Goal: Information Seeking & Learning: Learn about a topic

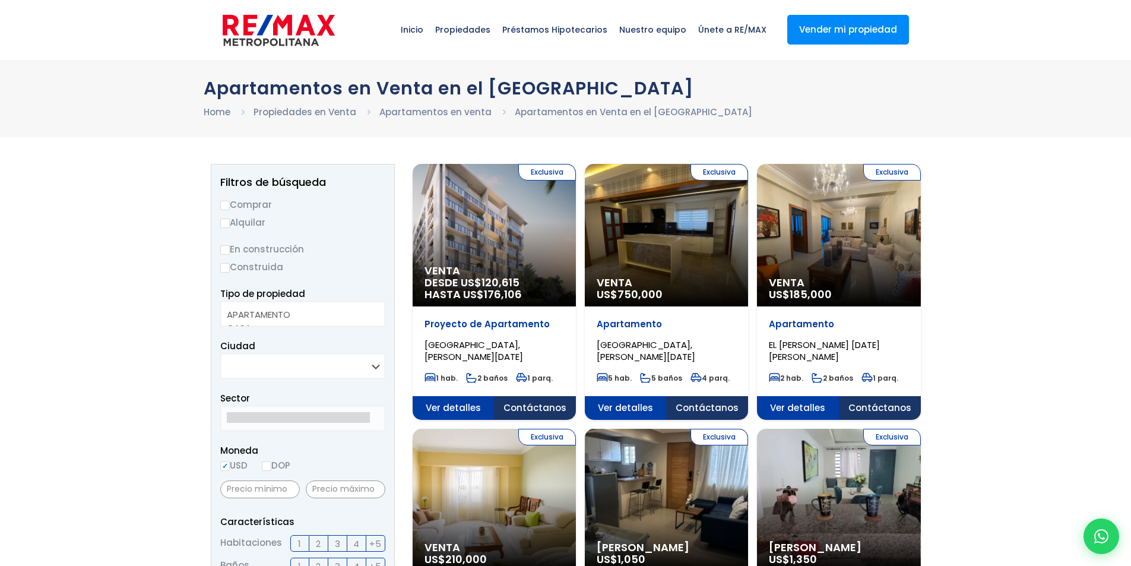
select select
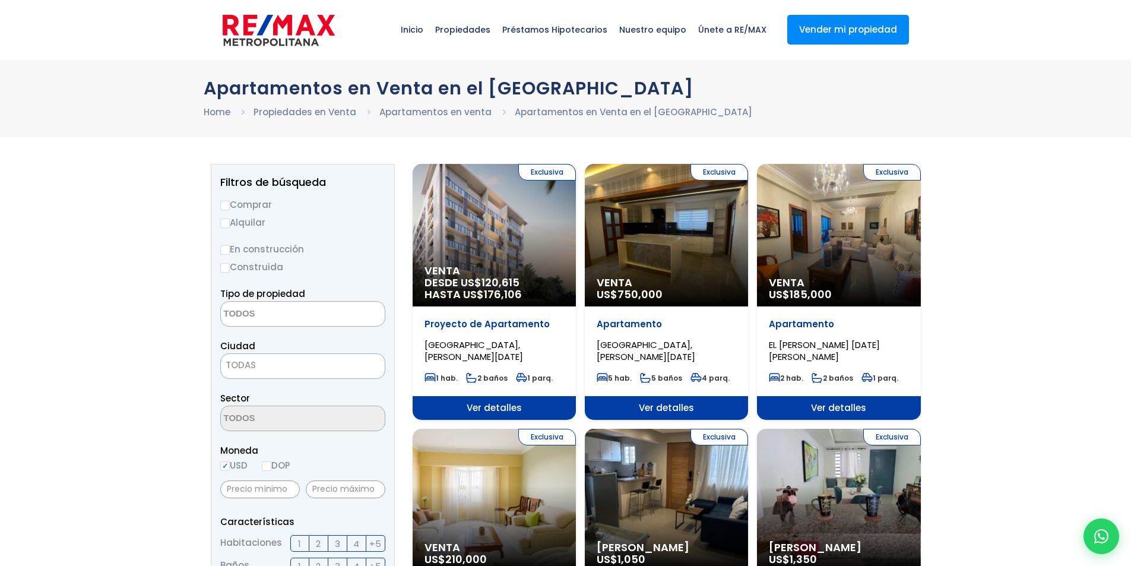
click at [224, 201] on input "Comprar" at bounding box center [225, 206] width 10 height 10
radio input "true"
click at [224, 260] on label "Construida" at bounding box center [302, 267] width 165 height 15
click at [0, 0] on input "Construida" at bounding box center [0, 0] width 0 height 0
click at [224, 265] on input "Construida" at bounding box center [225, 268] width 10 height 10
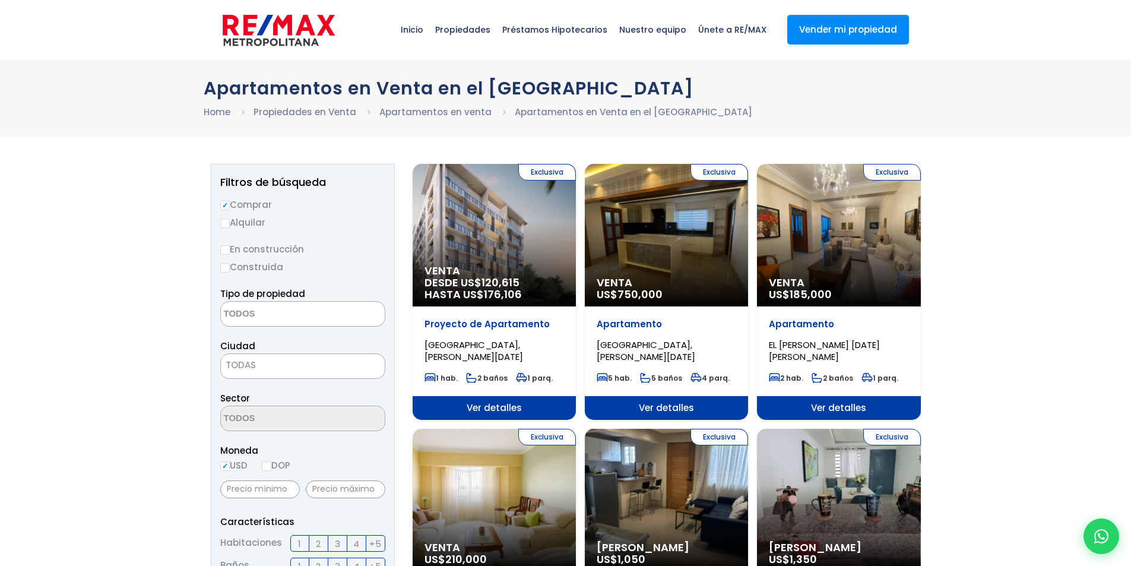
radio input "true"
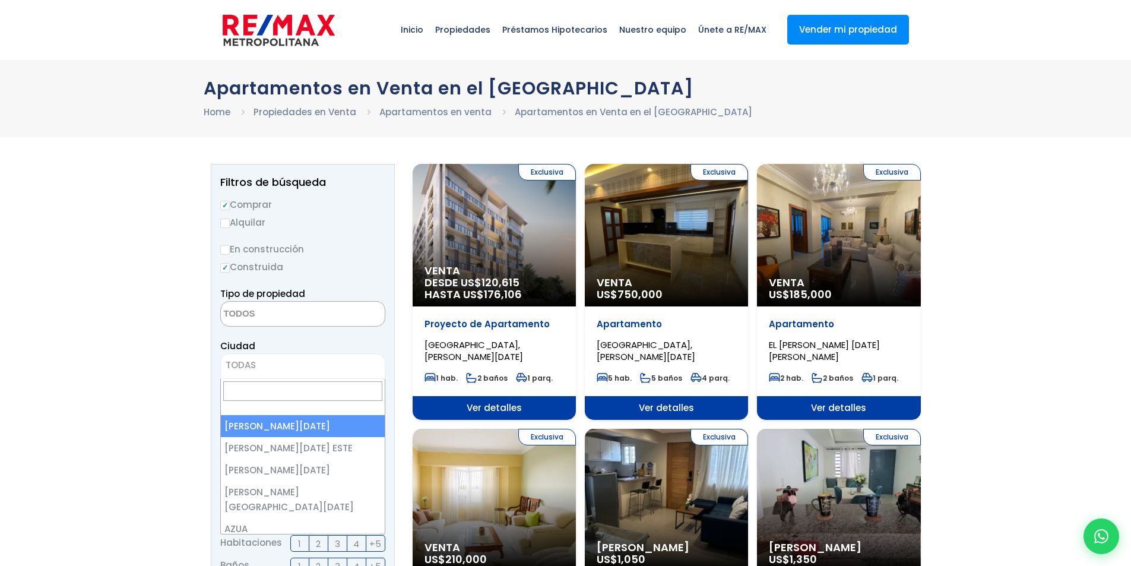
click at [230, 360] on span "TODAS" at bounding box center [241, 365] width 30 height 12
select select "1"
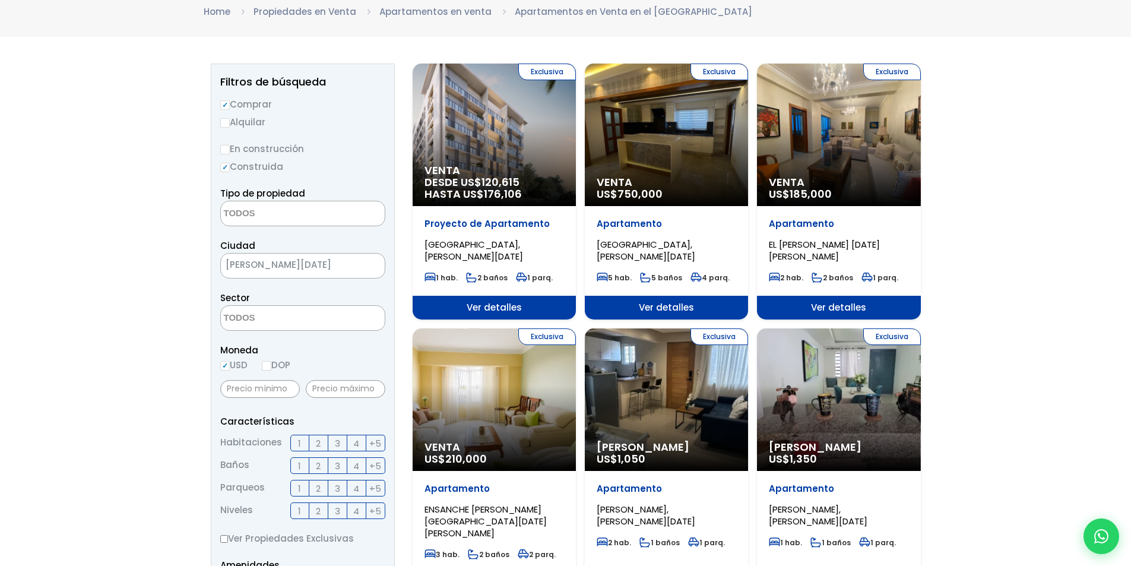
scroll to position [119, 0]
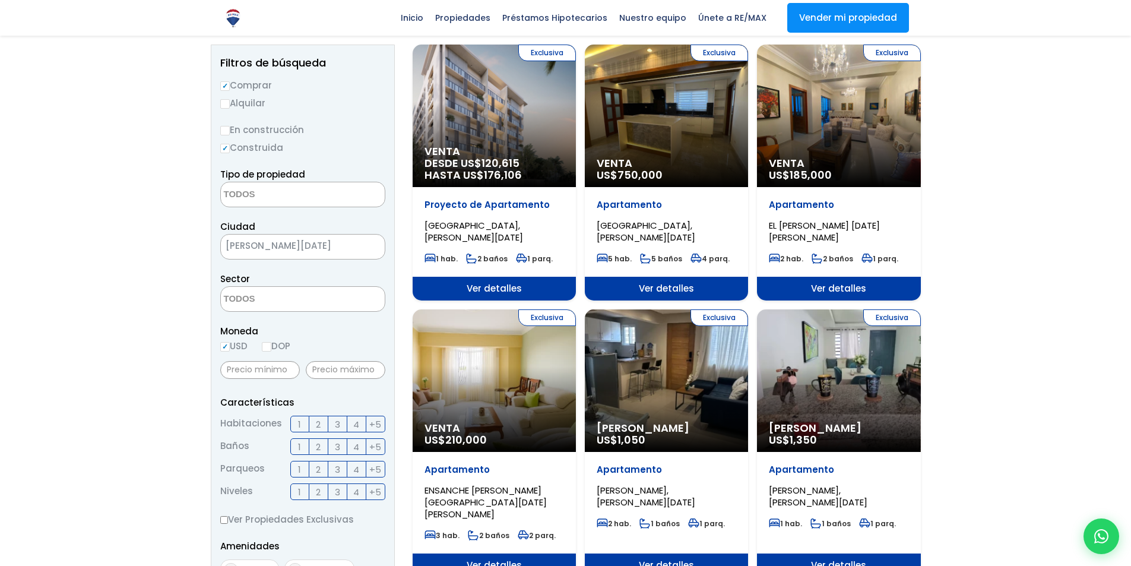
click at [336, 419] on span "3" at bounding box center [337, 424] width 5 height 15
click at [0, 0] on input "3" at bounding box center [0, 0] width 0 height 0
click at [337, 442] on span "3" at bounding box center [337, 446] width 5 height 15
click at [0, 0] on input "3" at bounding box center [0, 0] width 0 height 0
click at [316, 463] on span "2" at bounding box center [318, 469] width 5 height 15
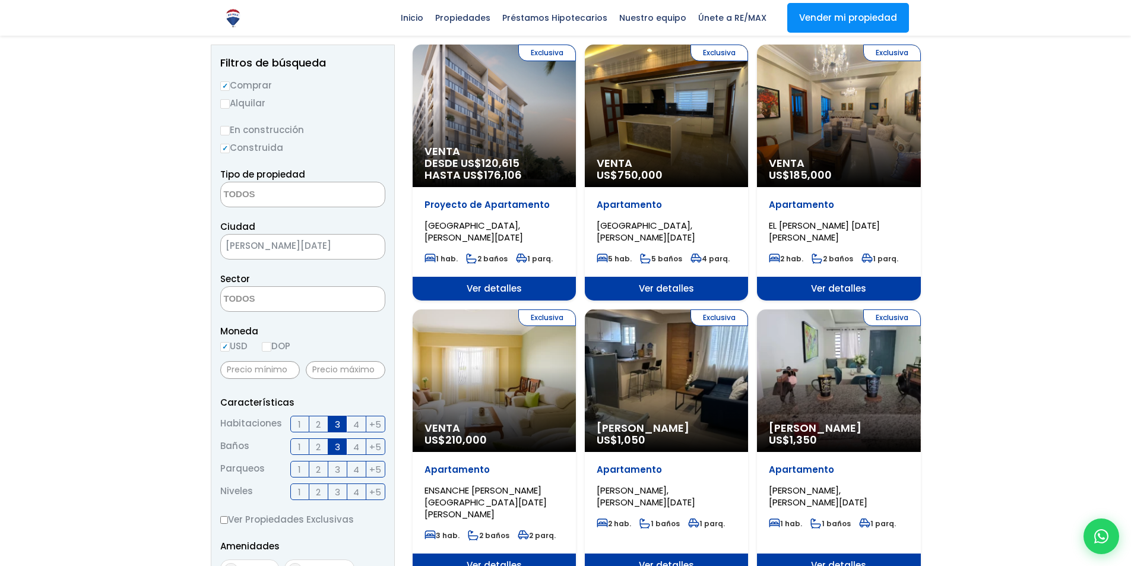
click at [0, 0] on input "2" at bounding box center [0, 0] width 0 height 0
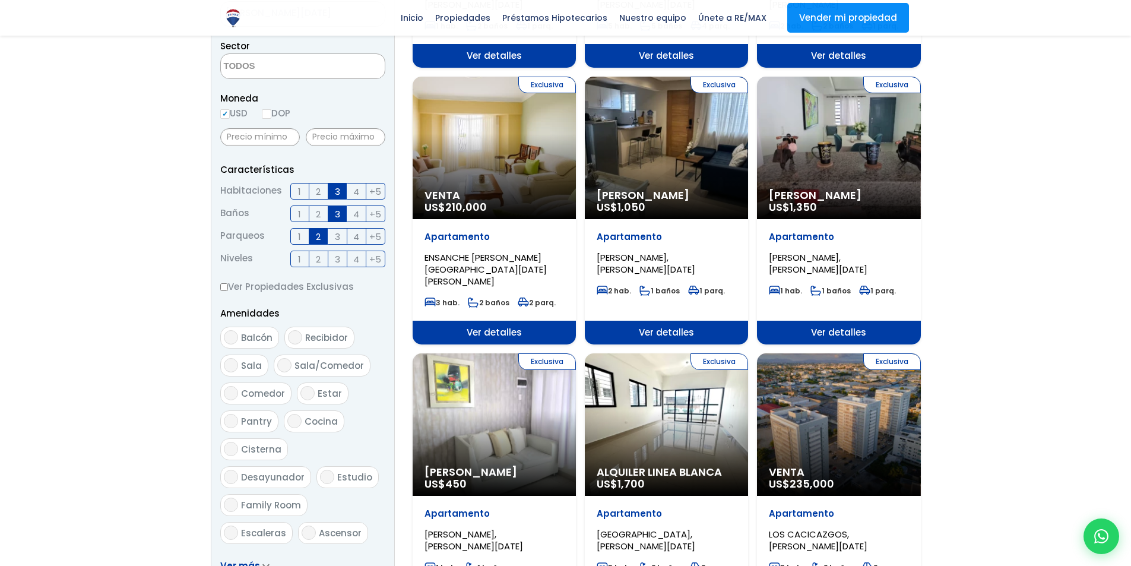
scroll to position [356, 0]
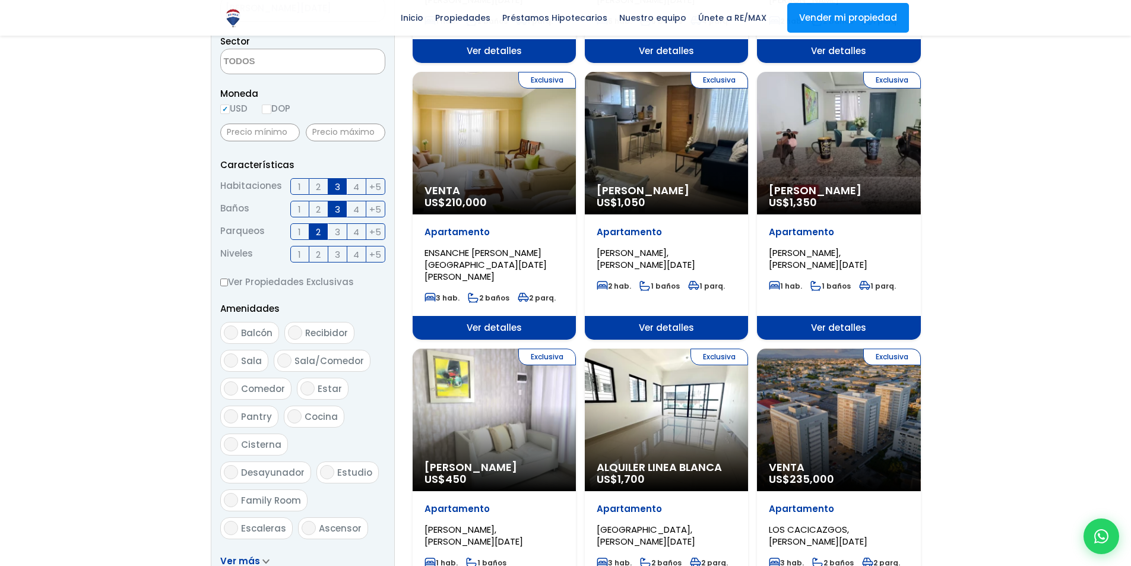
click at [222, 279] on input "Ver Propiedades Exclusivas" at bounding box center [224, 283] width 8 height 8
checkbox input "true"
click at [237, 327] on label "Balcón" at bounding box center [249, 333] width 59 height 22
click at [237, 327] on input "Balcón" at bounding box center [231, 332] width 14 height 14
checkbox input "true"
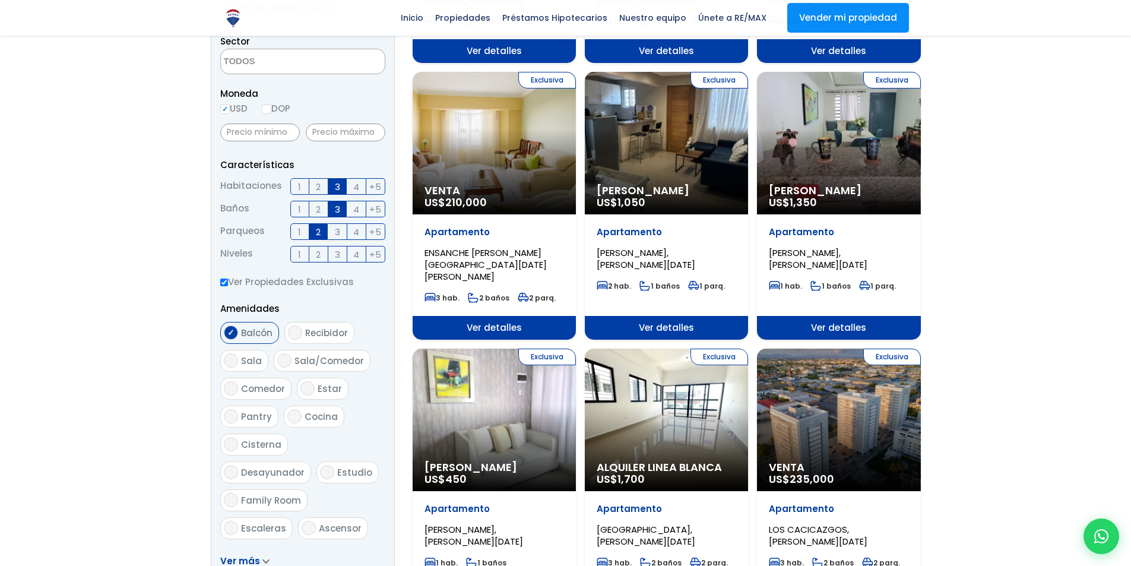
click at [292, 326] on input "Recibidor" at bounding box center [295, 332] width 14 height 14
checkbox input "true"
click at [245, 355] on span "Sala" at bounding box center [251, 361] width 21 height 12
click at [238, 355] on input "Sala" at bounding box center [231, 360] width 14 height 14
checkbox input "true"
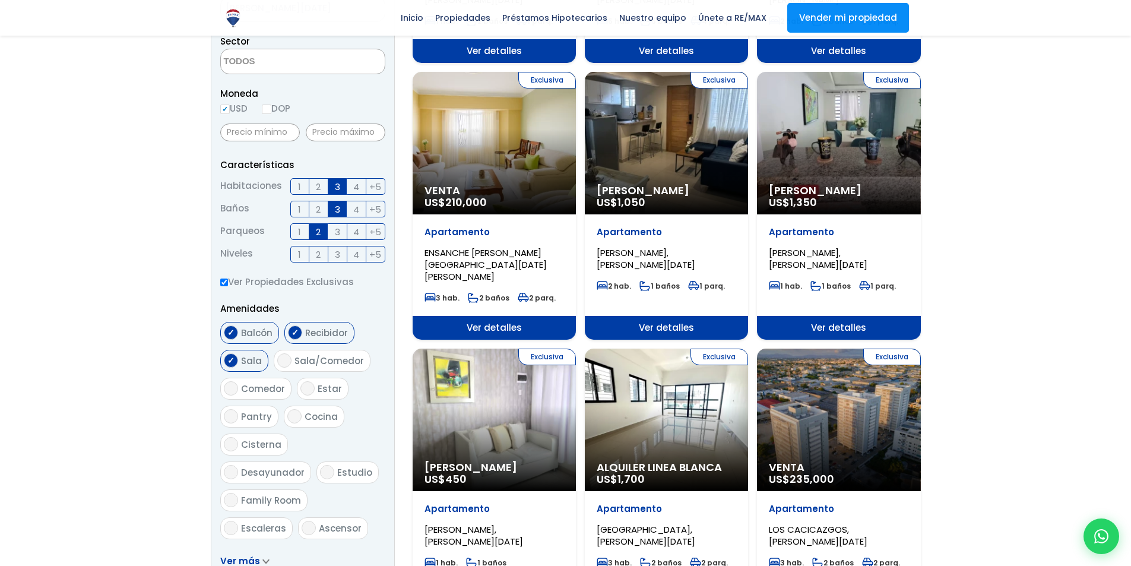
click at [258, 384] on span "Comedor" at bounding box center [263, 388] width 44 height 12
click at [238, 384] on input "Comedor" at bounding box center [231, 388] width 14 height 14
checkbox input "true"
click at [309, 411] on span "Cocina" at bounding box center [321, 416] width 33 height 12
click at [302, 411] on input "Cocina" at bounding box center [294, 416] width 14 height 14
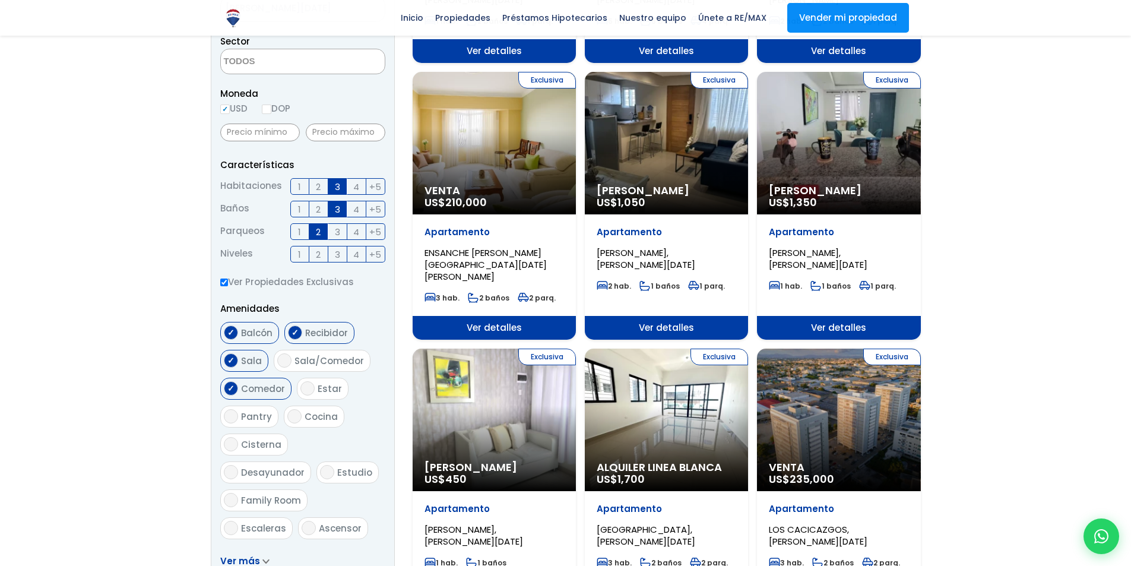
checkbox input "true"
click at [251, 438] on span "Cisterna" at bounding box center [261, 444] width 40 height 12
click at [238, 438] on input "Cisterna" at bounding box center [231, 444] width 14 height 14
checkbox input "true"
click at [301, 494] on span "Family Room" at bounding box center [271, 500] width 60 height 12
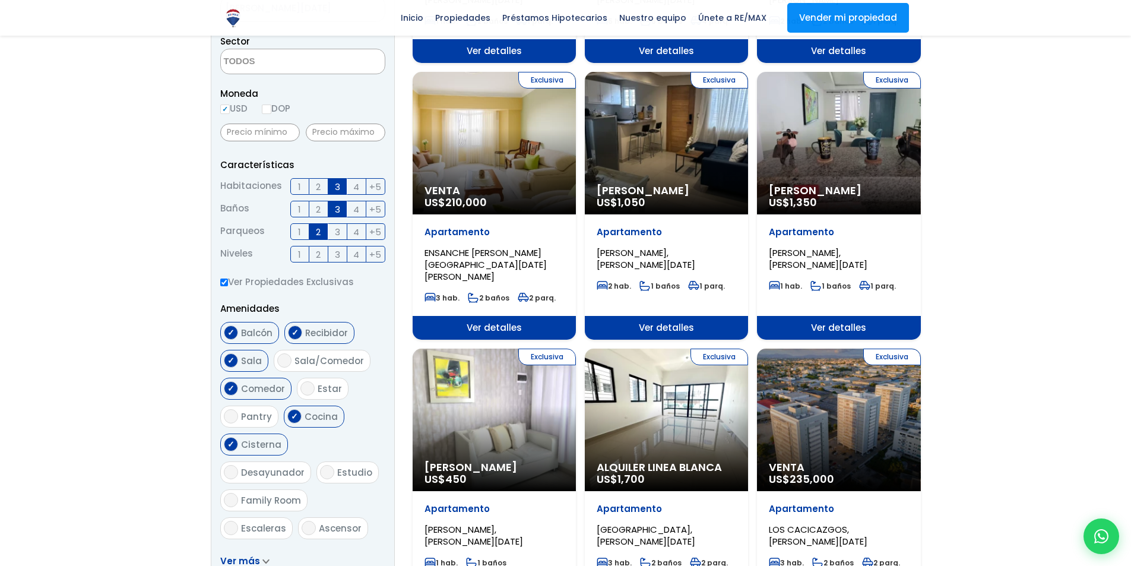
click at [238, 493] on input "Family Room" at bounding box center [231, 500] width 14 height 14
checkbox input "true"
click at [326, 522] on span "Ascensor" at bounding box center [340, 528] width 43 height 12
click at [316, 521] on input "Ascensor" at bounding box center [309, 528] width 14 height 14
checkbox input "true"
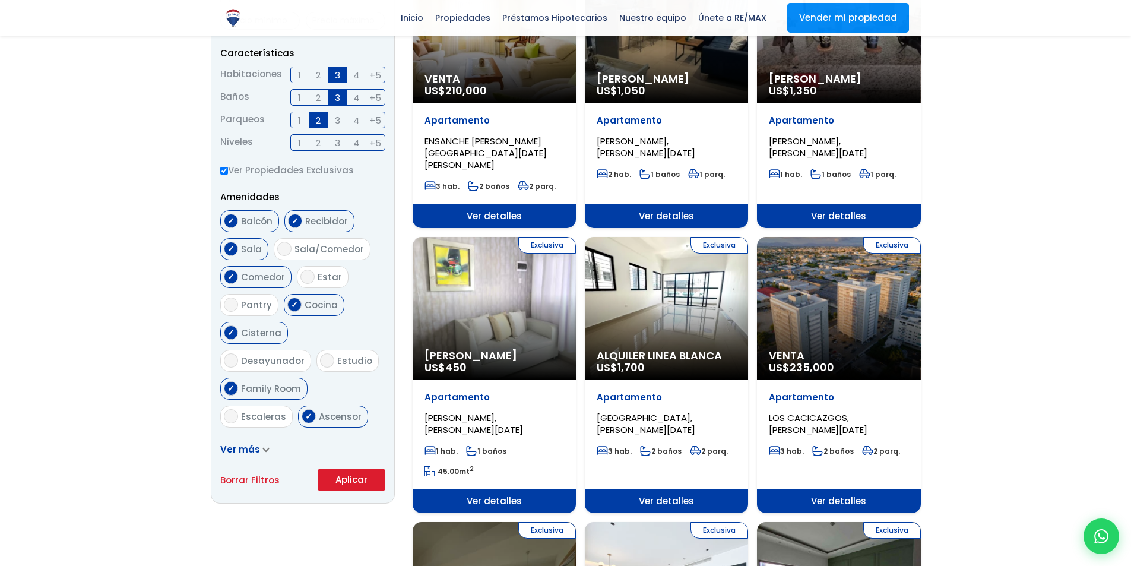
scroll to position [594, 0]
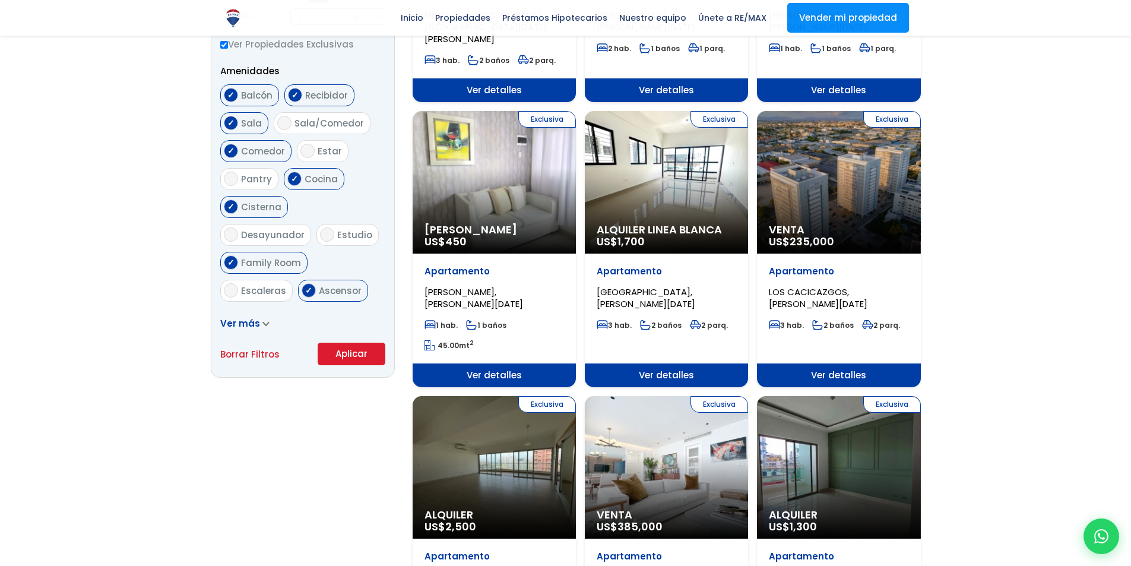
click at [353, 350] on button "Aplicar" at bounding box center [352, 354] width 68 height 23
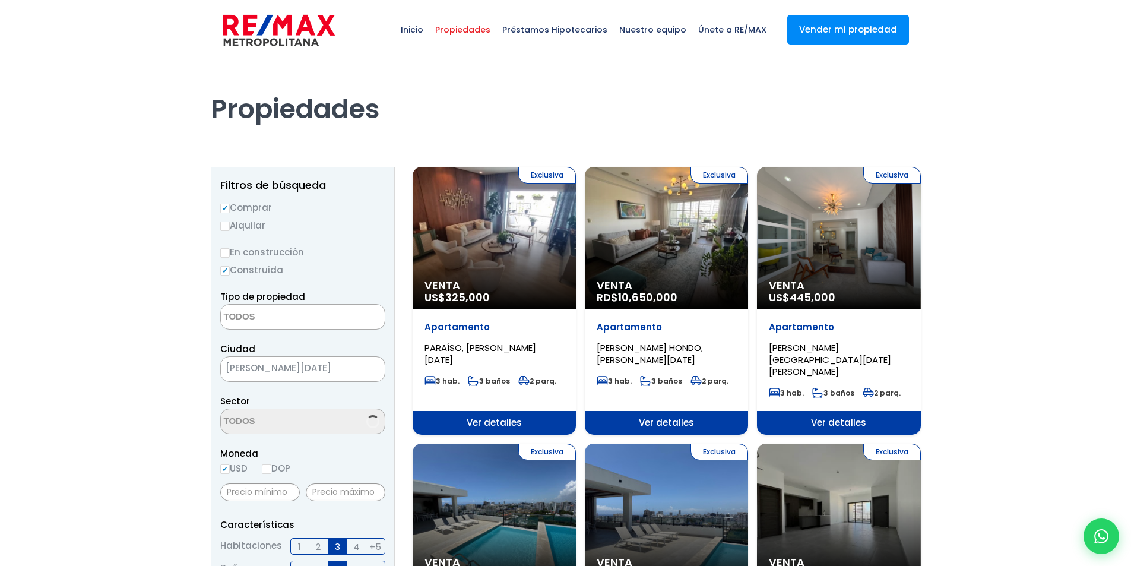
select select
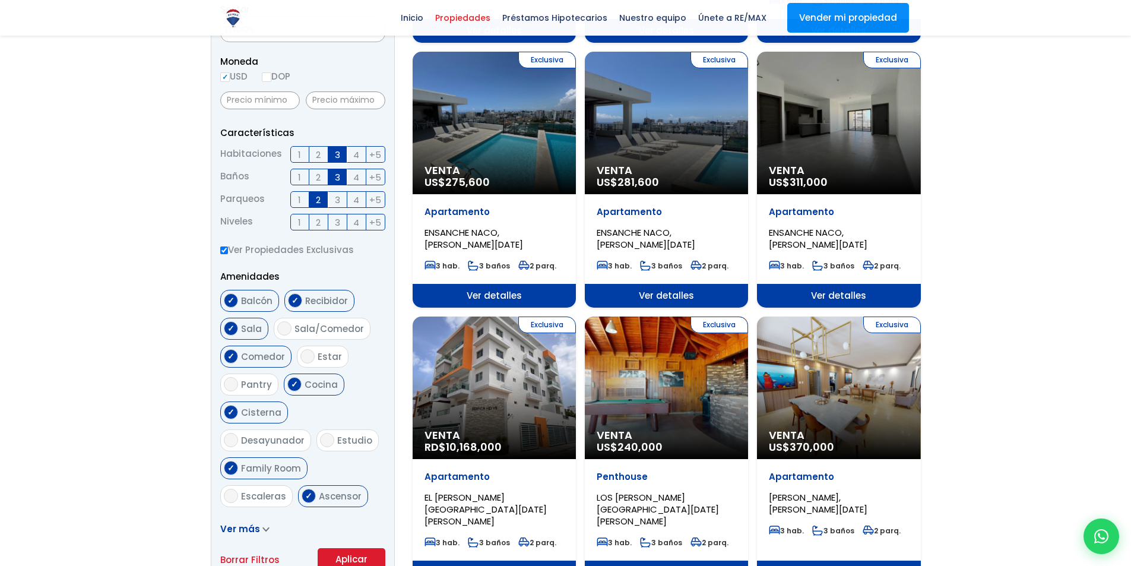
scroll to position [364, 0]
